Goal: Information Seeking & Learning: Learn about a topic

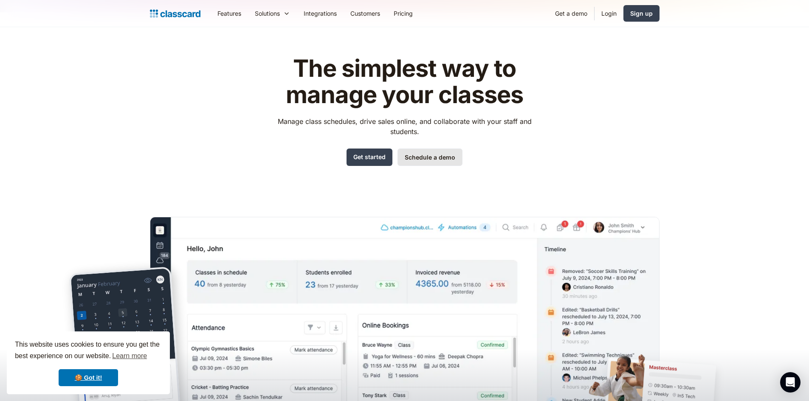
scroll to position [49, 0]
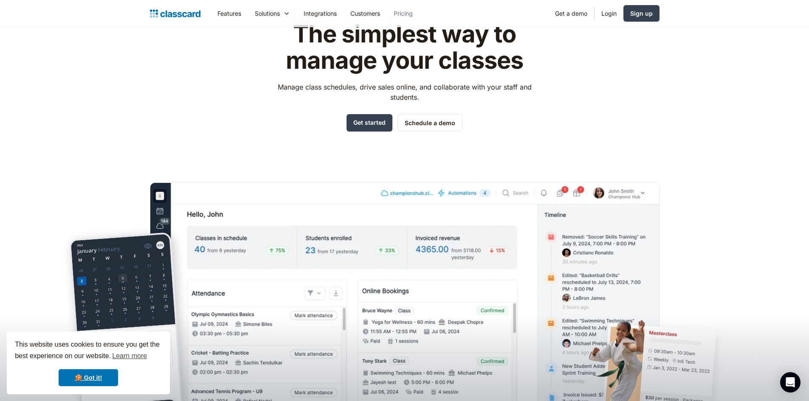
click at [402, 20] on link "Pricing" at bounding box center [403, 13] width 33 height 19
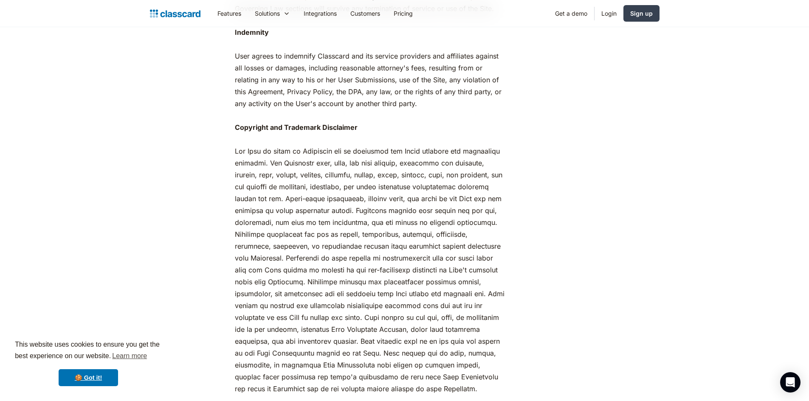
scroll to position [1091, 0]
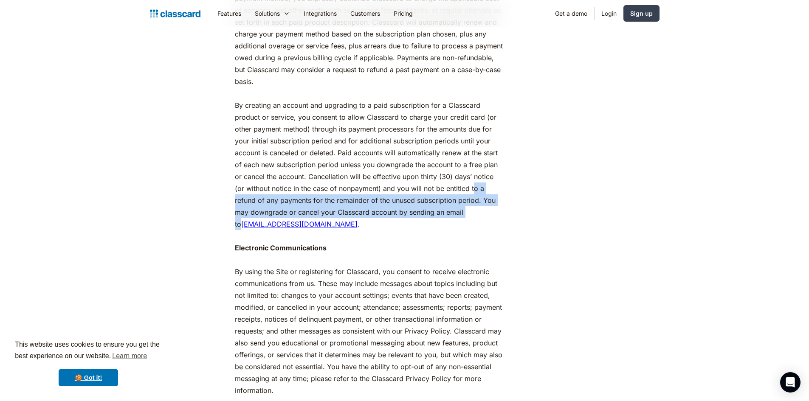
drag, startPoint x: 462, startPoint y: 212, endPoint x: 459, endPoint y: 238, distance: 26.5
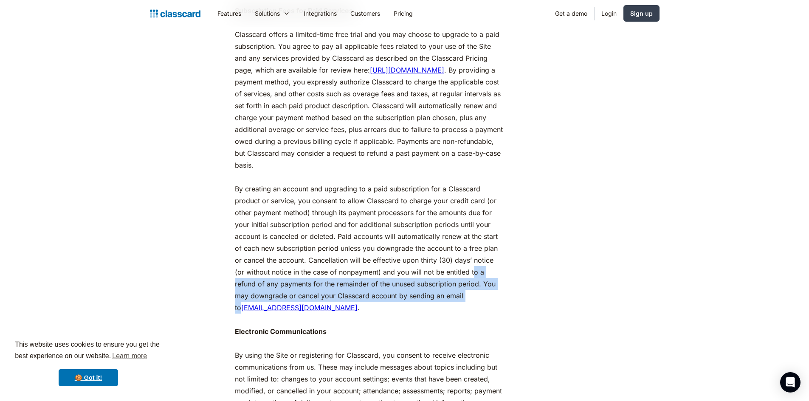
scroll to position [1007, 0]
